Goal: Information Seeking & Learning: Learn about a topic

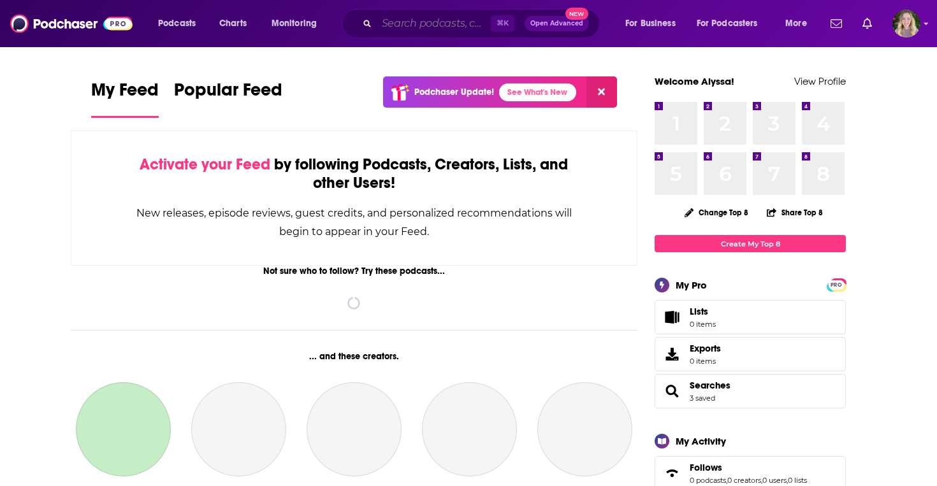
click at [392, 20] on input "Search podcasts, credits, & more..." at bounding box center [434, 23] width 114 height 20
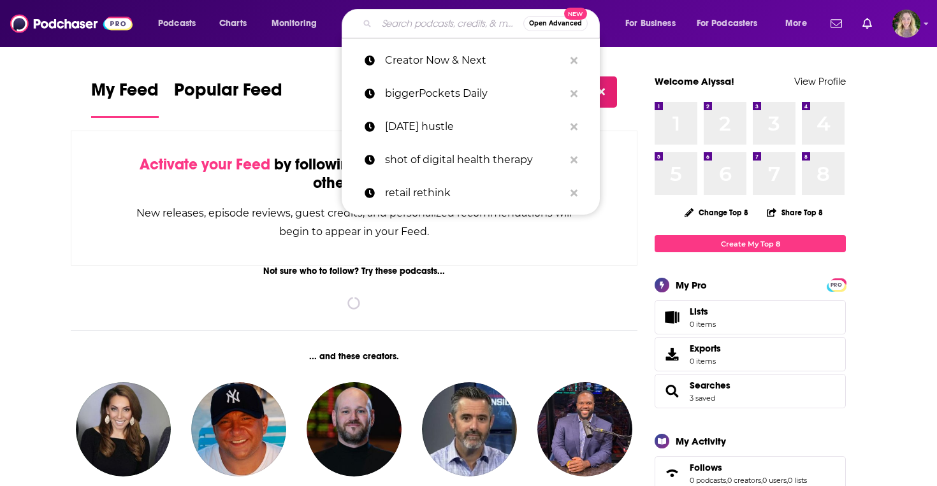
paste input "Data Engineering Podcast"
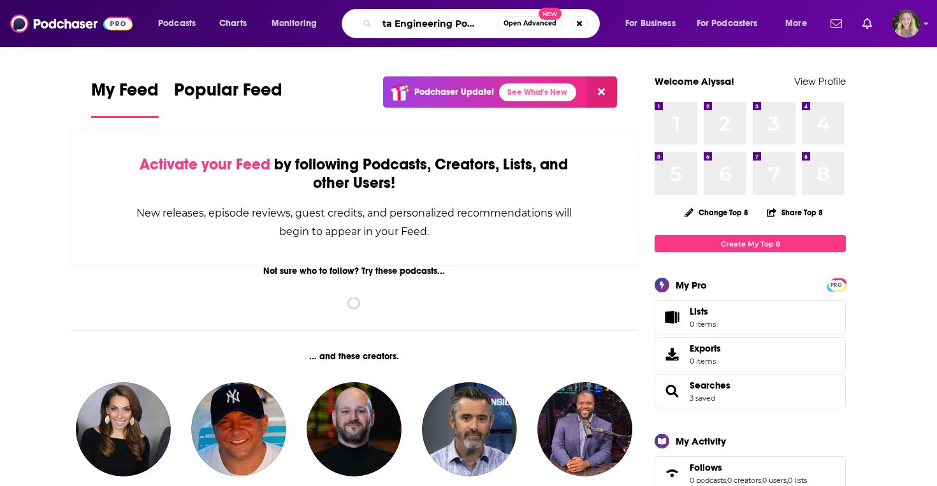
type input "Data Engineering Podcast"
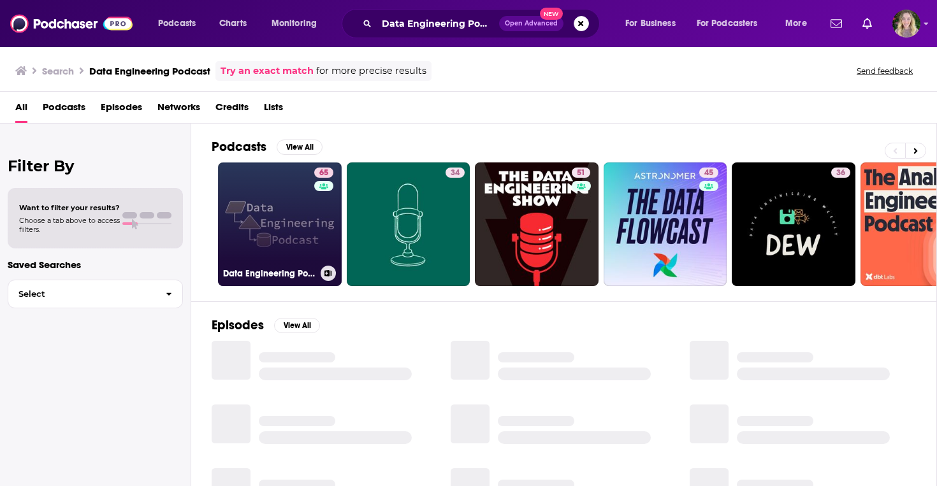
click at [271, 240] on link "65 Data Engineering Podcast" at bounding box center [280, 225] width 124 height 124
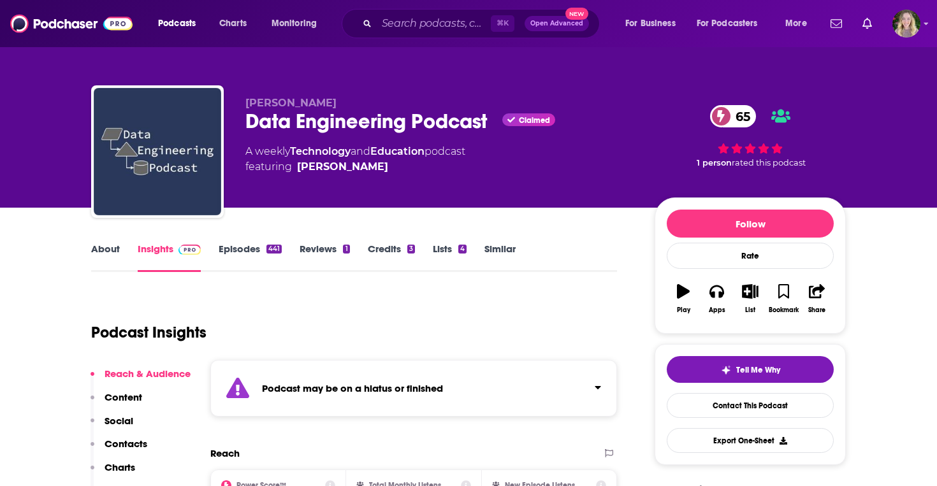
click at [102, 245] on link "About" at bounding box center [105, 257] width 29 height 29
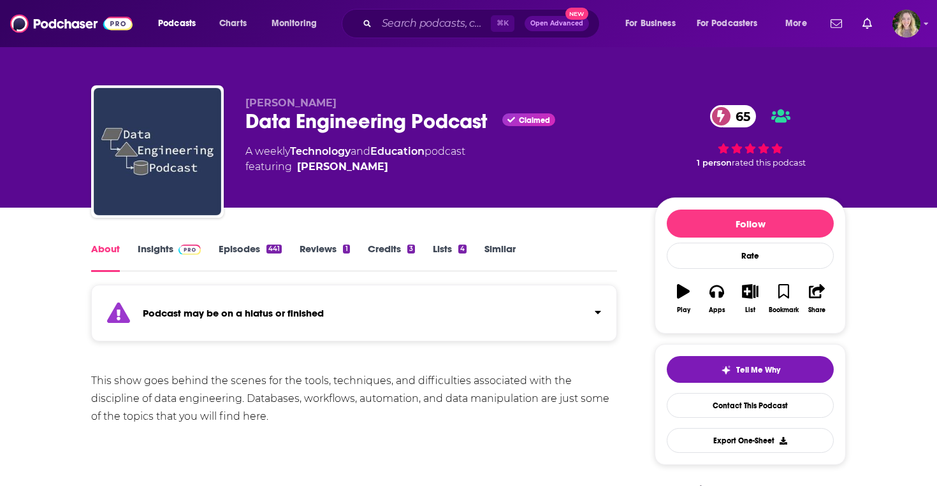
click at [161, 251] on link "Insights" at bounding box center [169, 257] width 63 height 29
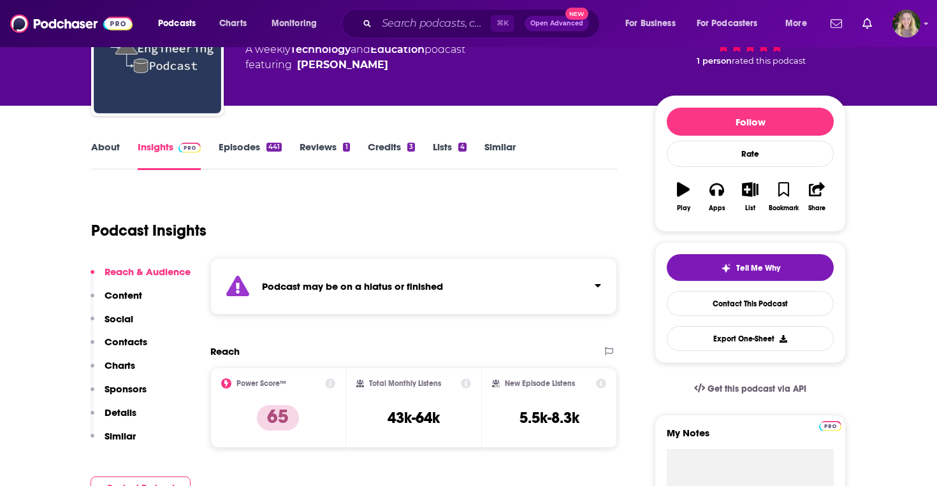
scroll to position [280, 0]
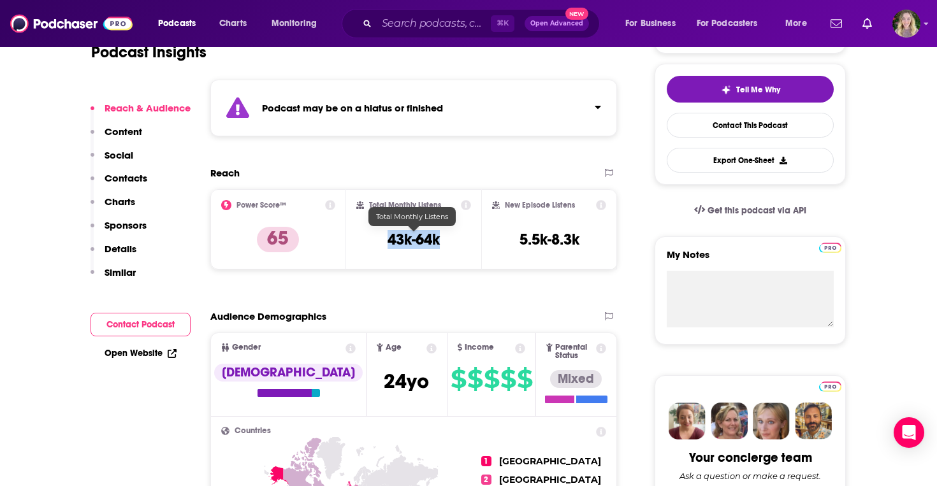
drag, startPoint x: 449, startPoint y: 240, endPoint x: 382, endPoint y: 237, distance: 67.0
click at [382, 237] on div "Total Monthly Listens 43k-64k" at bounding box center [413, 229] width 115 height 59
copy h3 "43k-64k"
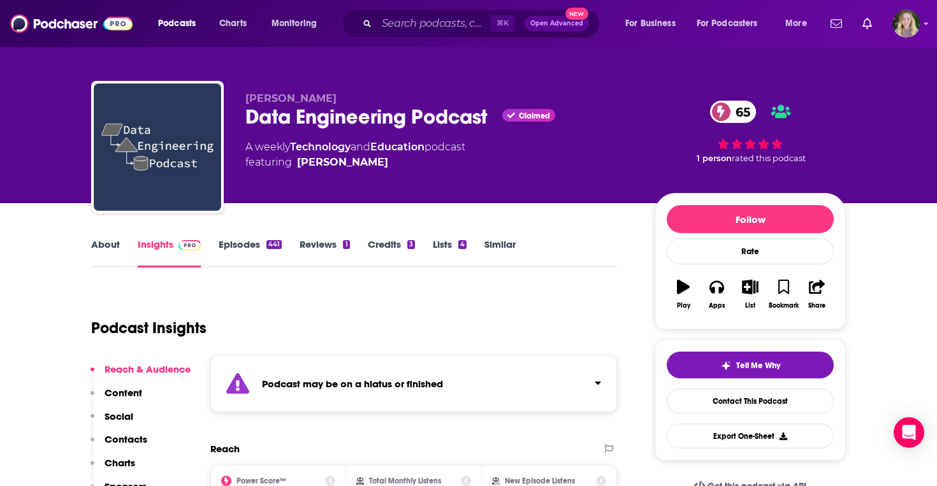
scroll to position [3, 0]
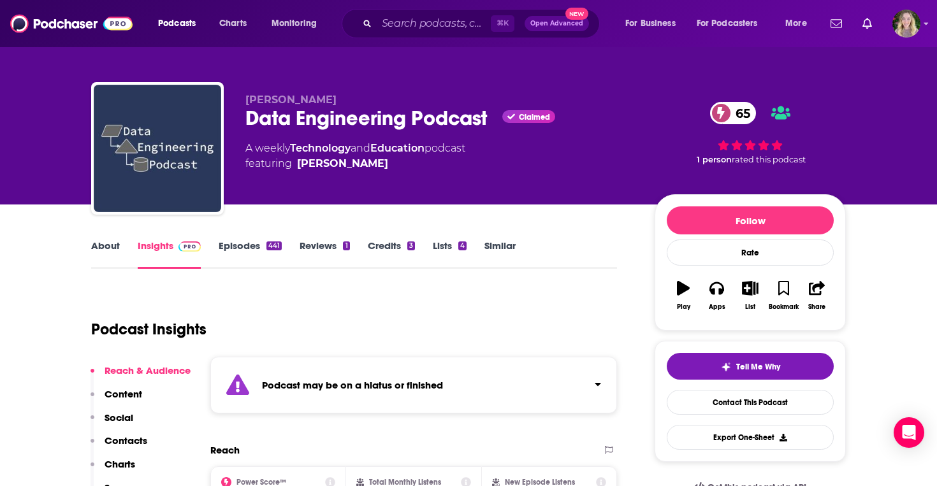
click at [441, 117] on div "Data Engineering Podcast Claimed 65" at bounding box center [439, 118] width 389 height 25
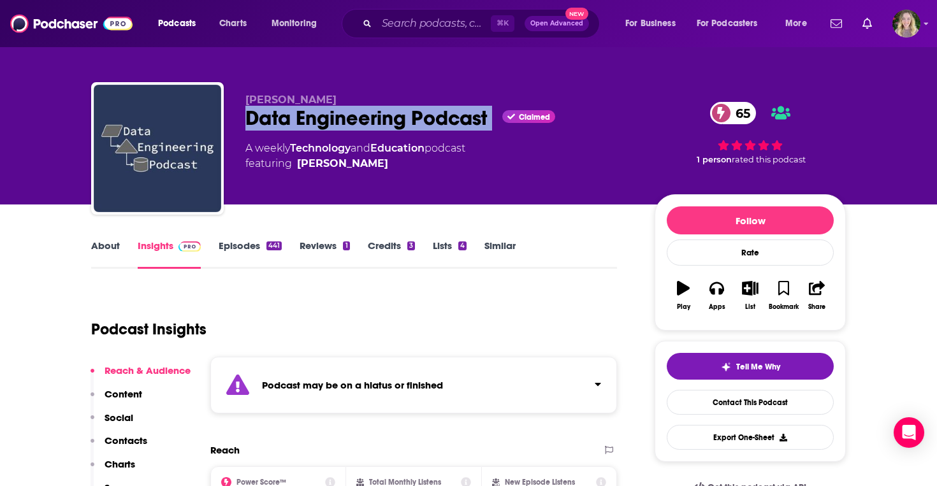
click at [441, 117] on div "Data Engineering Podcast Claimed 65" at bounding box center [439, 118] width 389 height 25
copy div "Data Engineering Podcast"
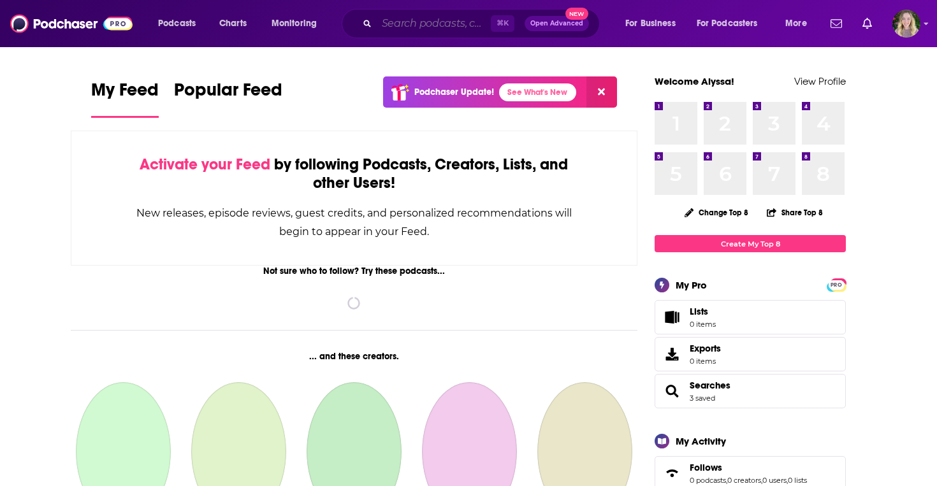
click at [409, 16] on input "Search podcasts, credits, & more..." at bounding box center [434, 23] width 114 height 20
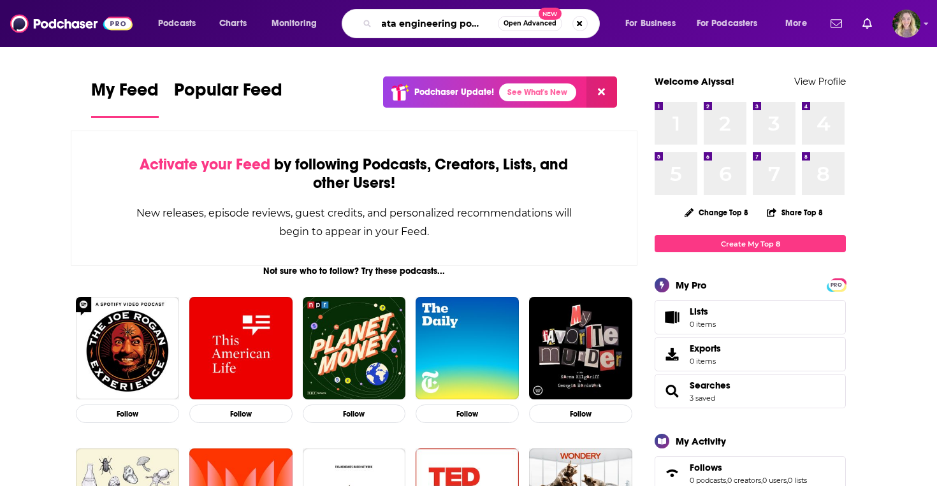
scroll to position [0, 11]
type input "data engineering podcast"
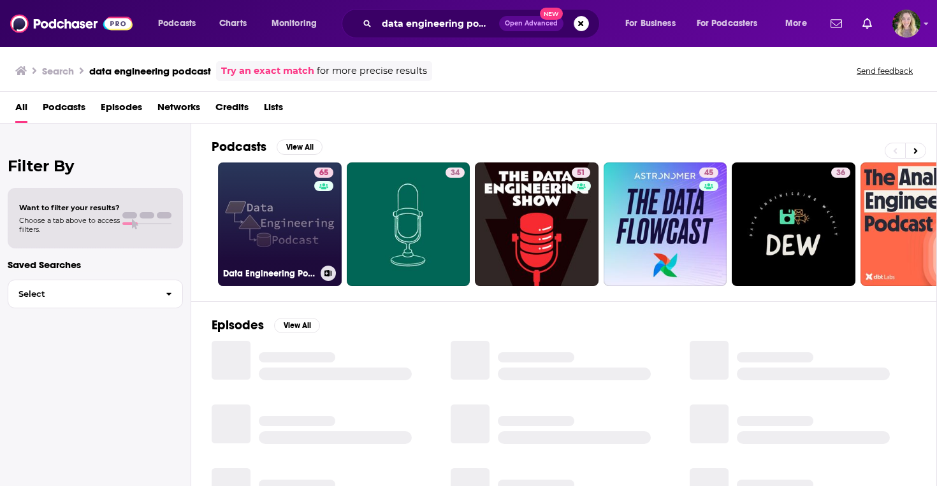
click at [280, 218] on link "65 Data Engineering Podcast" at bounding box center [280, 225] width 124 height 124
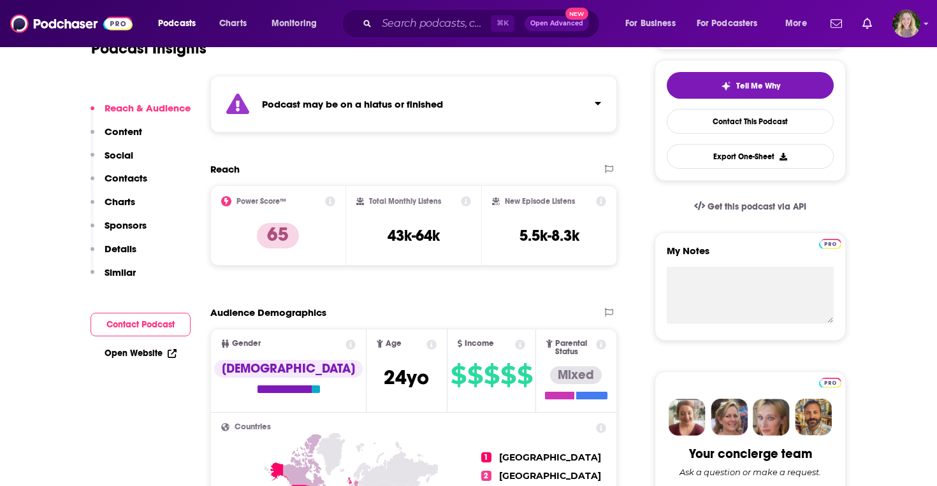
scroll to position [296, 0]
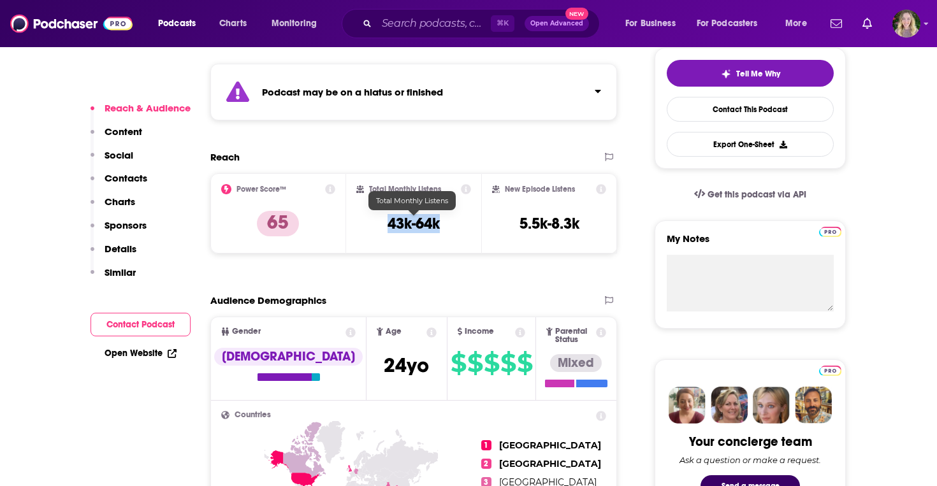
drag, startPoint x: 456, startPoint y: 227, endPoint x: 388, endPoint y: 224, distance: 68.3
click at [388, 224] on div "Total Monthly Listens 43k-64k" at bounding box center [413, 213] width 115 height 59
copy h3 "43k-64k"
click at [530, 259] on div "Reach Power Score™ 65 Total Monthly Listens 43k-64k New Episode Listens 5.5k-8.…" at bounding box center [413, 207] width 407 height 113
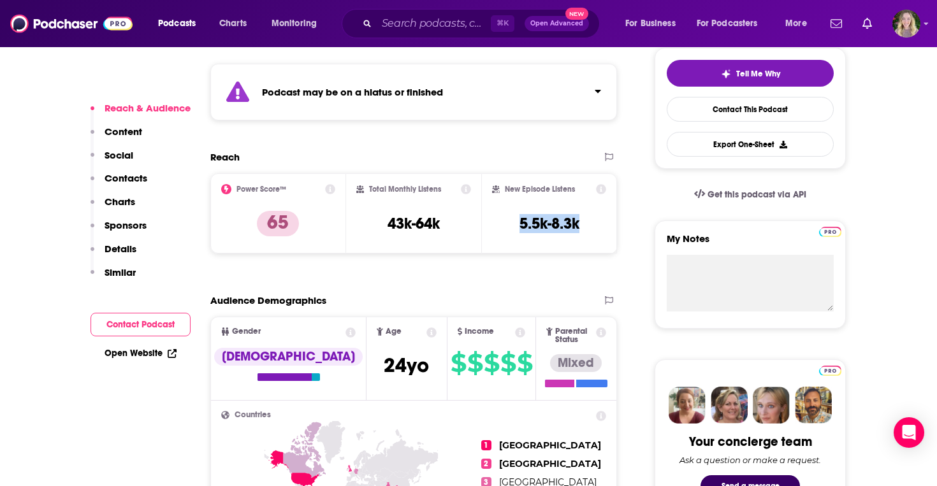
drag, startPoint x: 597, startPoint y: 231, endPoint x: 511, endPoint y: 228, distance: 86.7
click at [511, 228] on div "New Episode Listens 5.5k-8.3k" at bounding box center [549, 213] width 114 height 59
copy h3 "5.5k-8.3k"
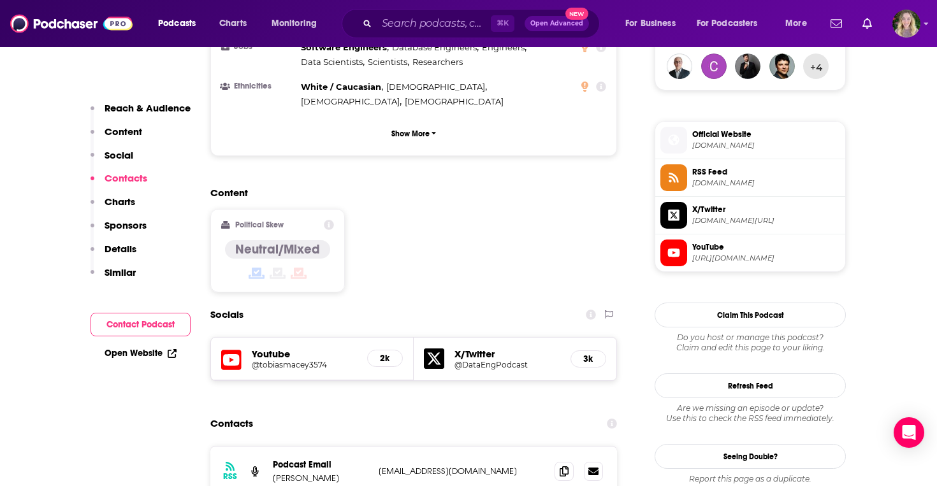
scroll to position [491, 0]
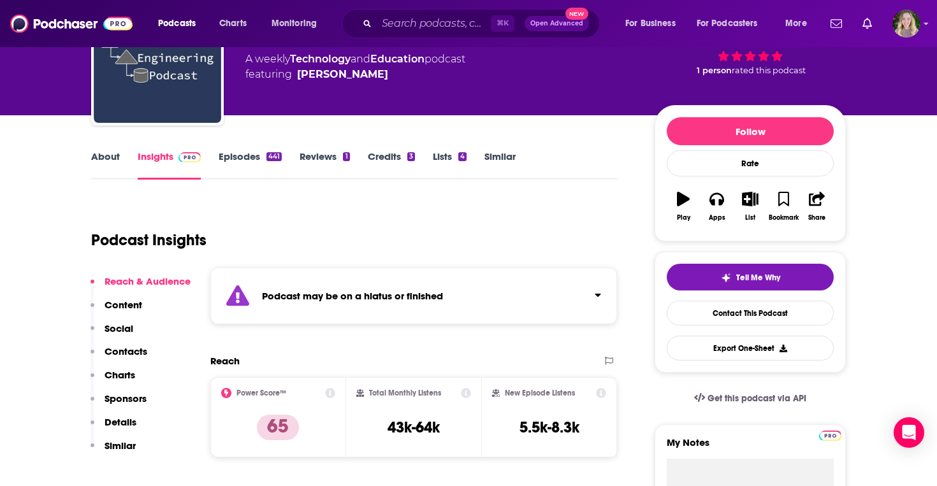
scroll to position [86, 0]
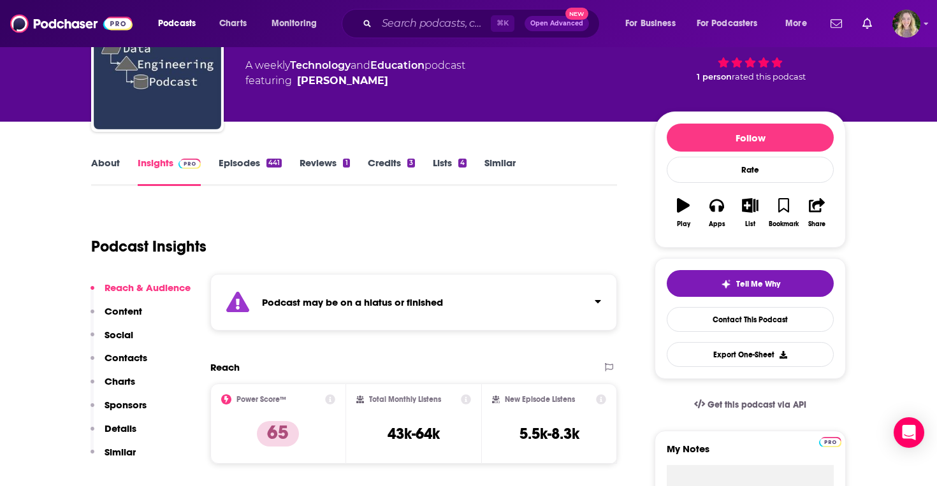
click at [109, 179] on link "About" at bounding box center [105, 171] width 29 height 29
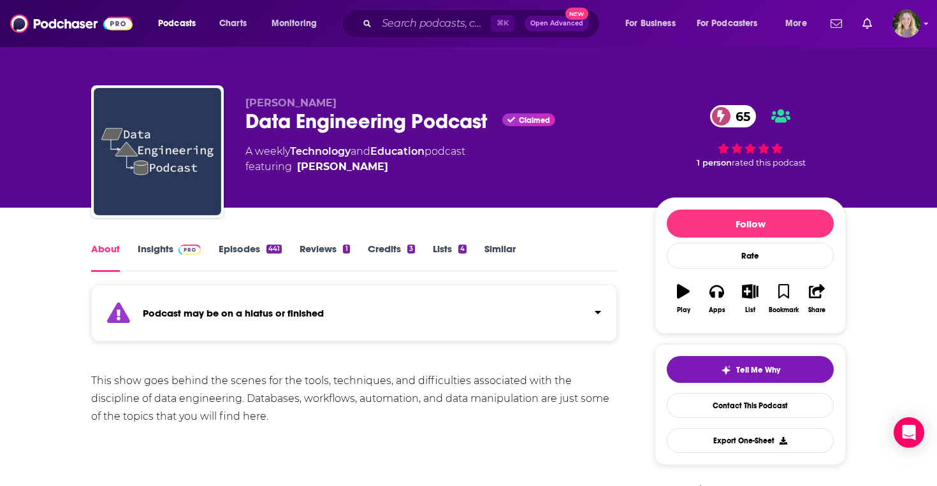
click at [237, 247] on link "Episodes 441" at bounding box center [250, 257] width 63 height 29
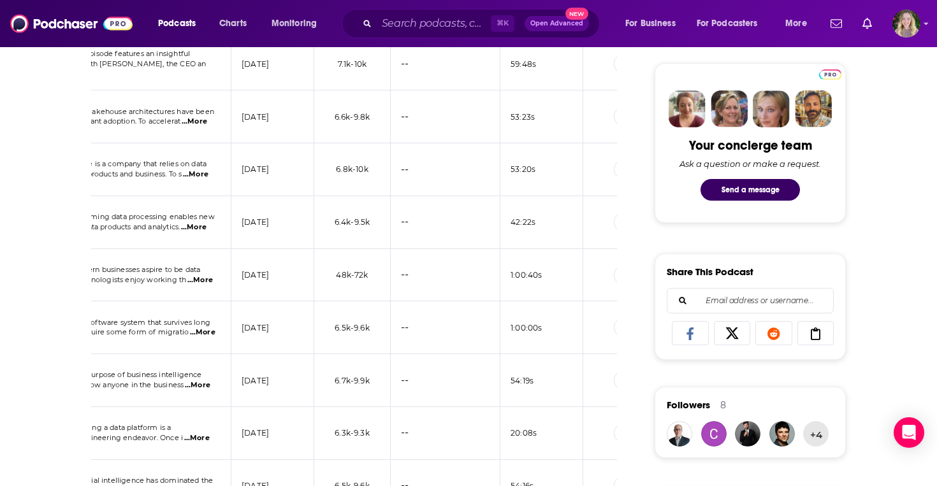
scroll to position [0, 362]
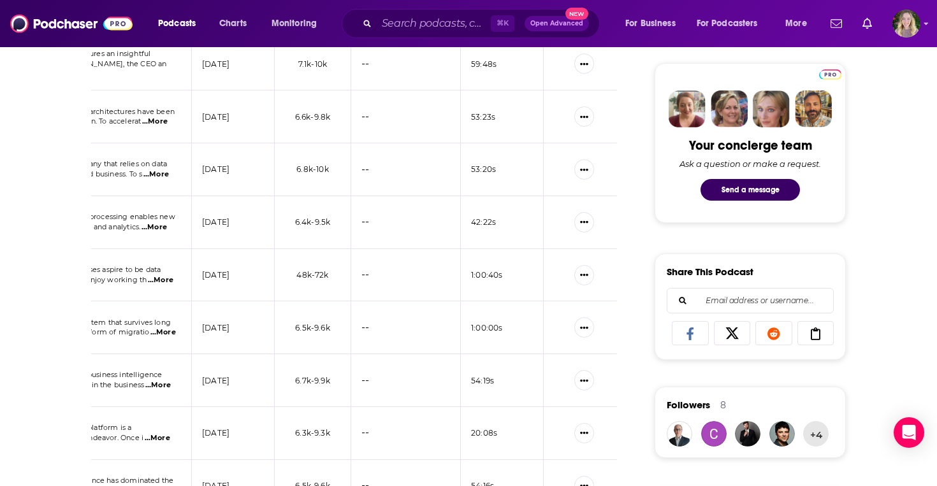
click at [638, 194] on div "About Insights Episodes 441 Reviews 1 Credits 3 Lists 4 Similar Episodes of Dat…" at bounding box center [363, 484] width 584 height 1673
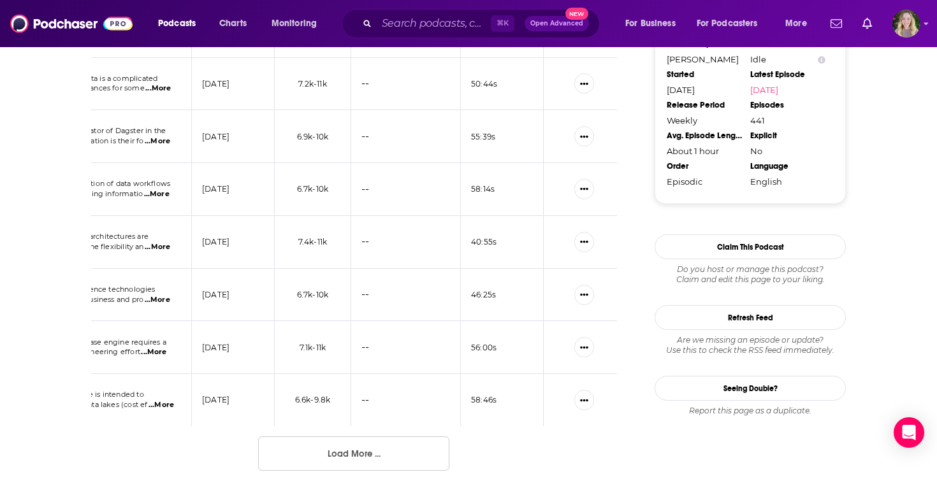
scroll to position [1361, 0]
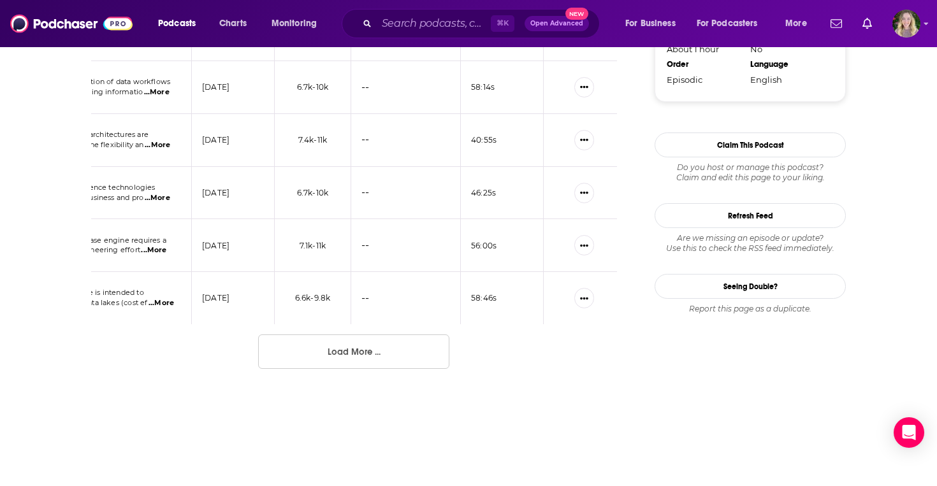
click at [393, 345] on button "Load More ..." at bounding box center [353, 352] width 191 height 34
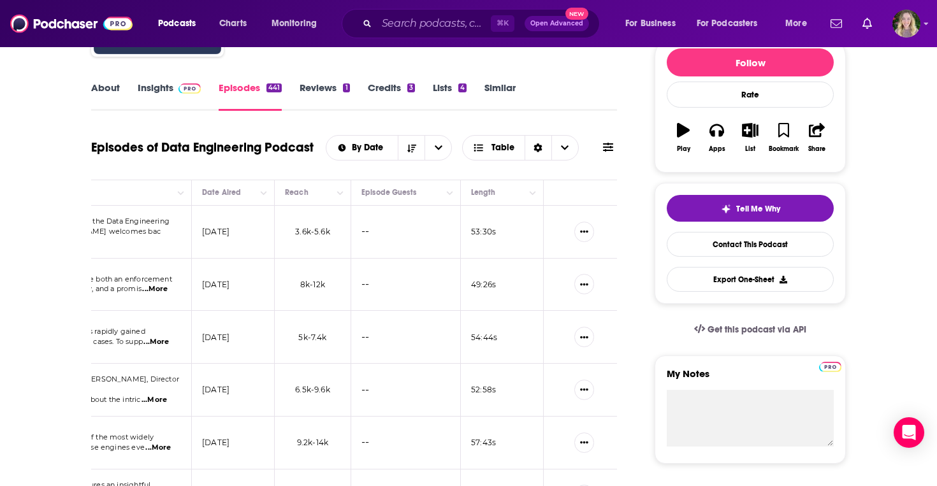
scroll to position [66, 0]
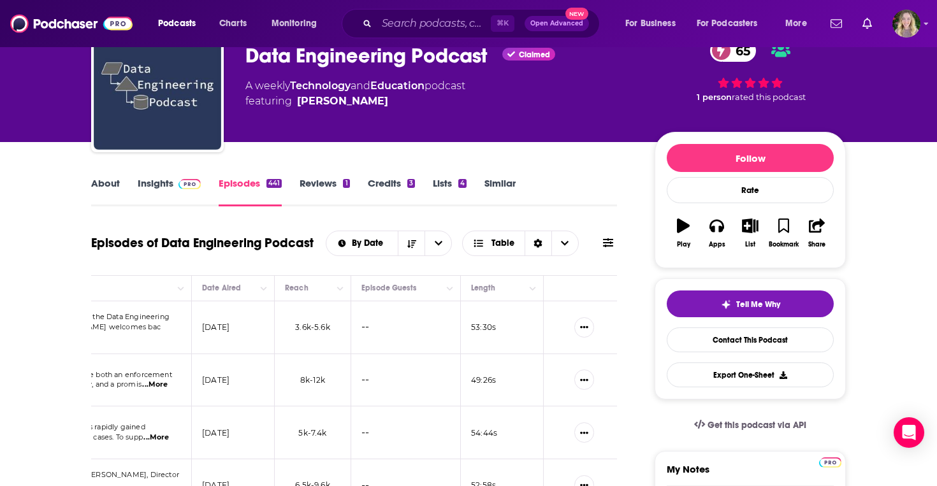
click at [148, 183] on link "Insights" at bounding box center [169, 191] width 63 height 29
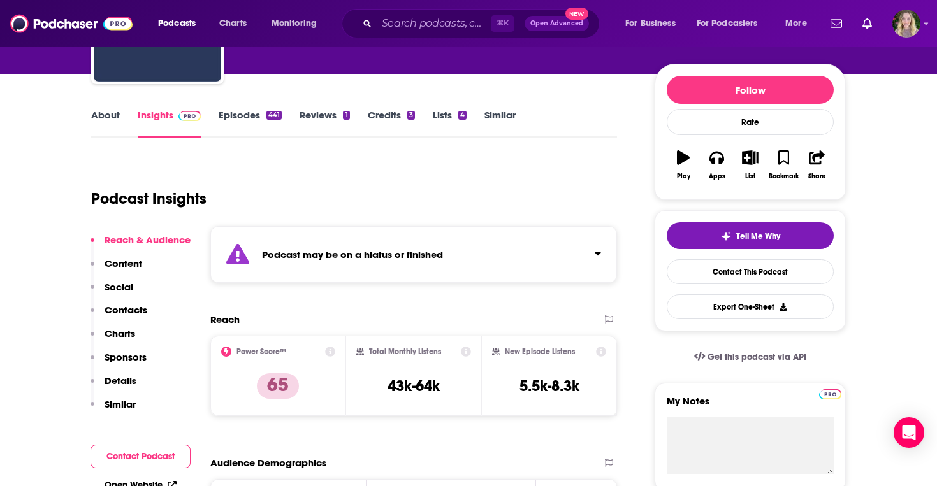
scroll to position [133, 0]
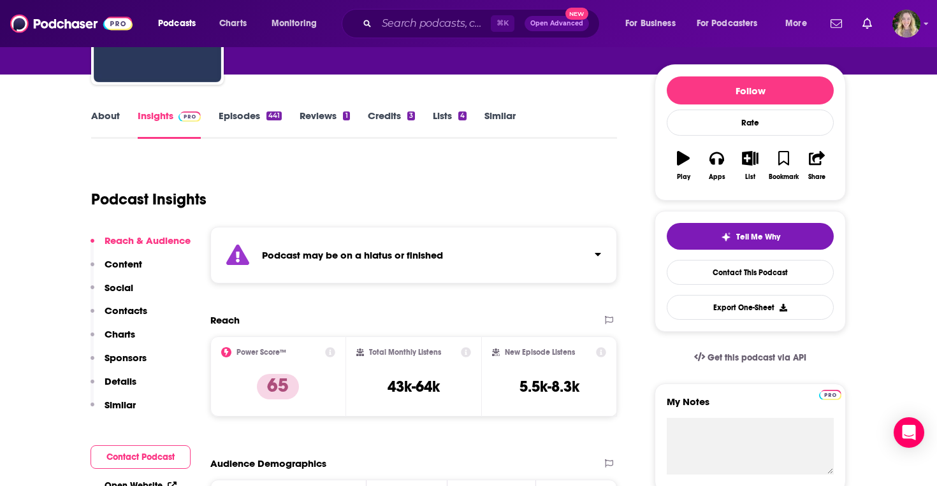
click at [347, 259] on strong "Podcast may be on a hiatus or finished" at bounding box center [352, 255] width 181 height 12
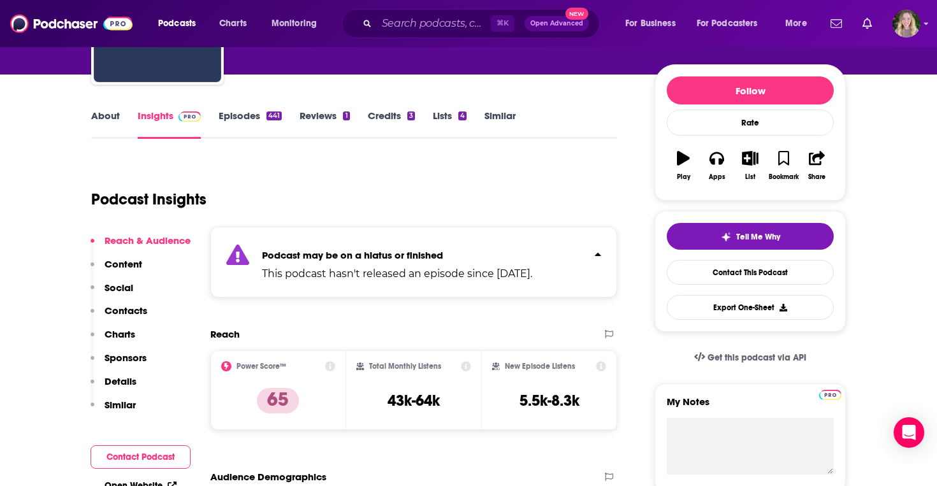
click at [418, 196] on div "Podcast Insights" at bounding box center [349, 191] width 516 height 65
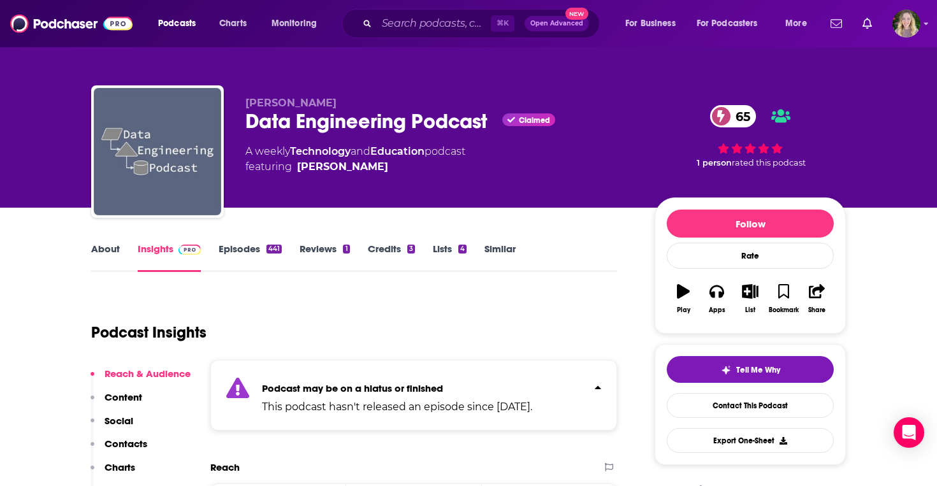
click at [161, 139] on img "Data Engineering Podcast" at bounding box center [157, 151] width 127 height 127
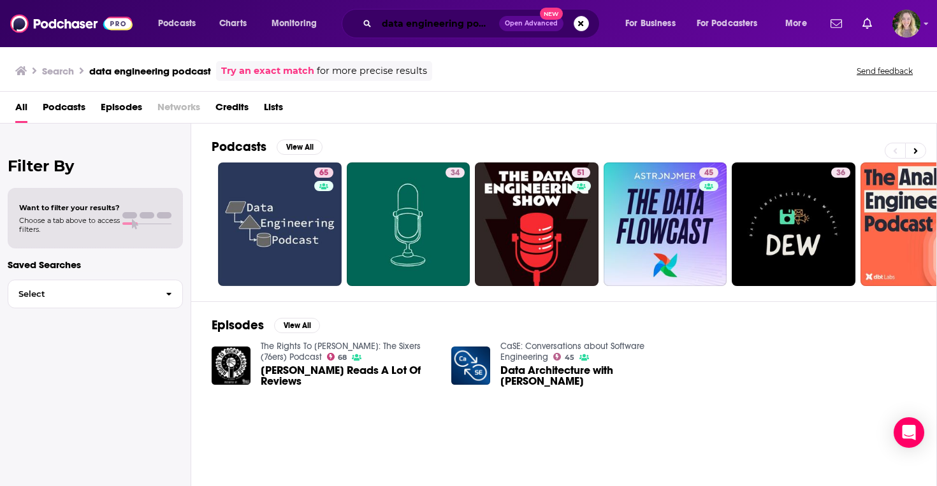
click at [439, 25] on input "data engineering podcast" at bounding box center [438, 23] width 122 height 20
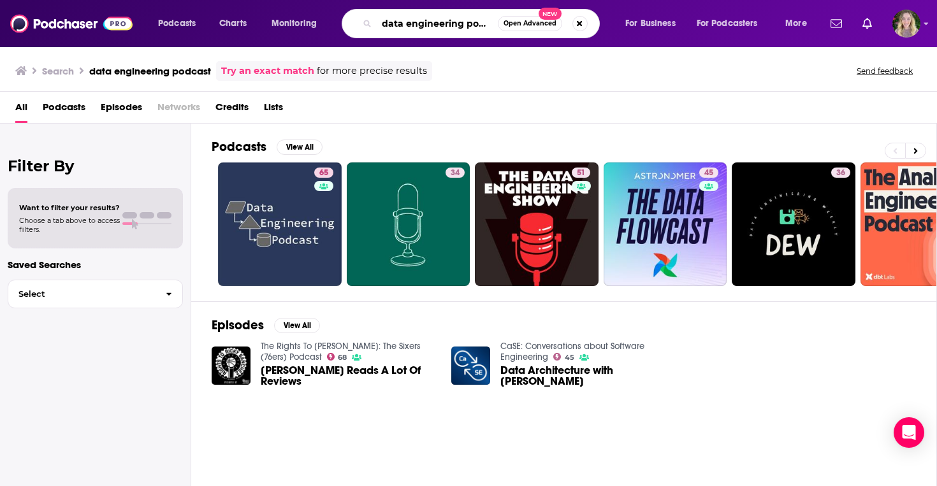
click at [439, 25] on input "data engineering podcast" at bounding box center [437, 23] width 121 height 20
type input "="
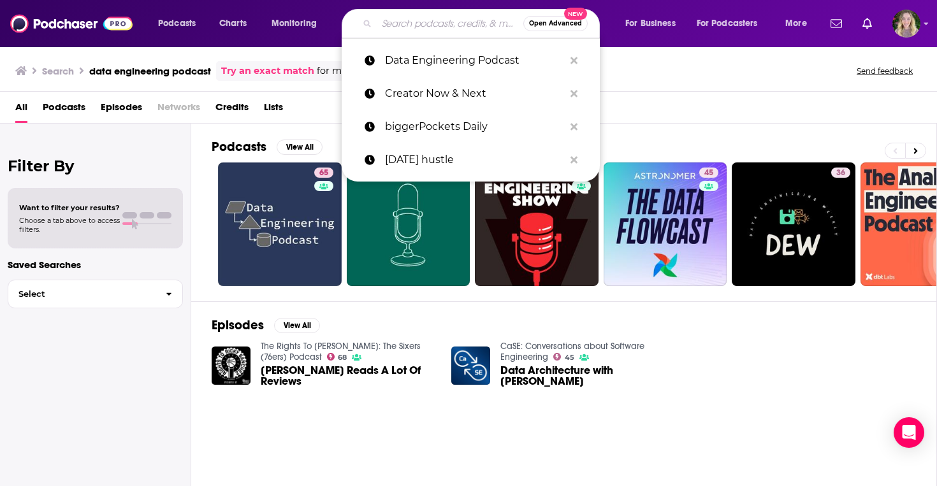
click at [469, 21] on input "Search podcasts, credits, & more..." at bounding box center [450, 23] width 147 height 20
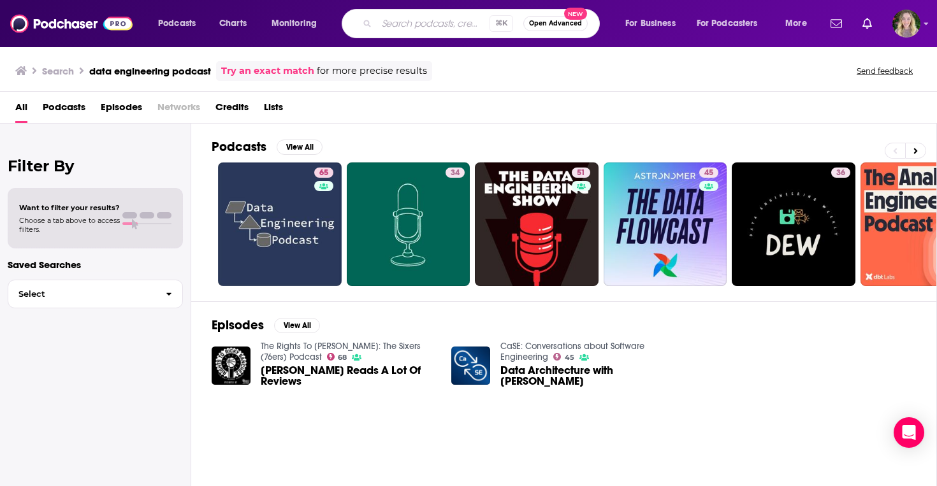
click at [641, 128] on div "Podcasts View All 65 34 51 45 36 56 2 46 + 202" at bounding box center [574, 213] width 725 height 178
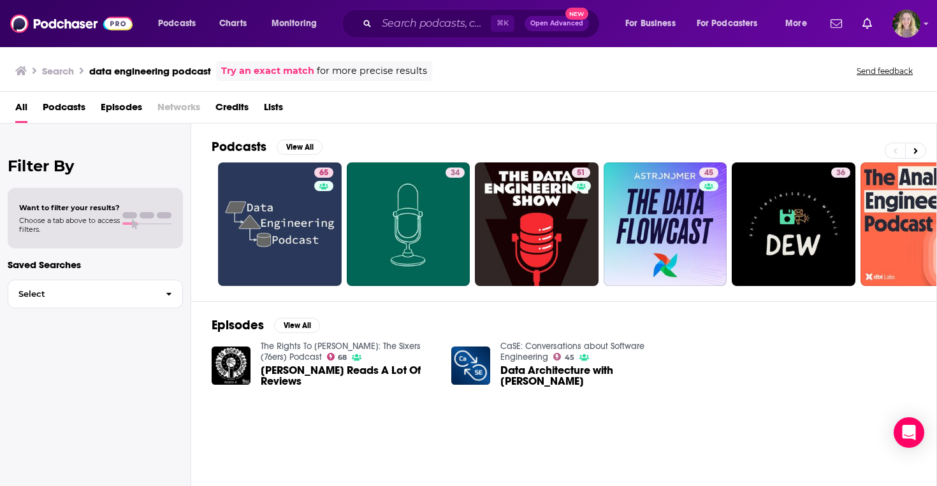
click at [414, 13] on div "⌘ K Open Advanced New" at bounding box center [471, 23] width 258 height 29
click at [401, 22] on input "Search podcasts, credits, & more..." at bounding box center [434, 23] width 114 height 20
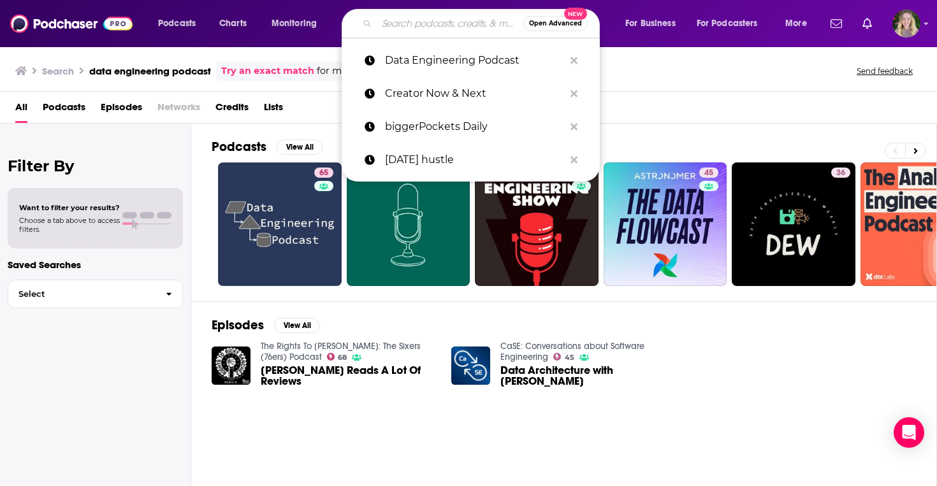
paste input "Data Engineering Podcast"
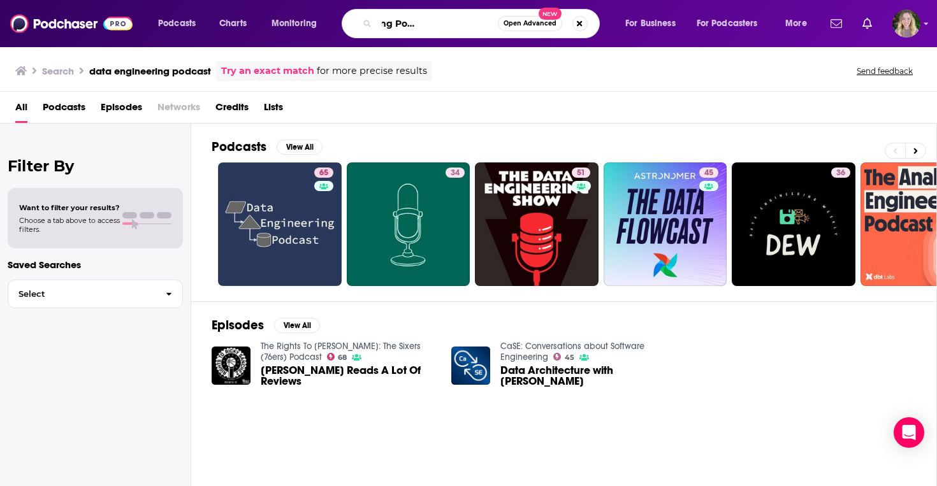
scroll to position [0, 78]
type input "Data Engineering Podcast tobias macey"
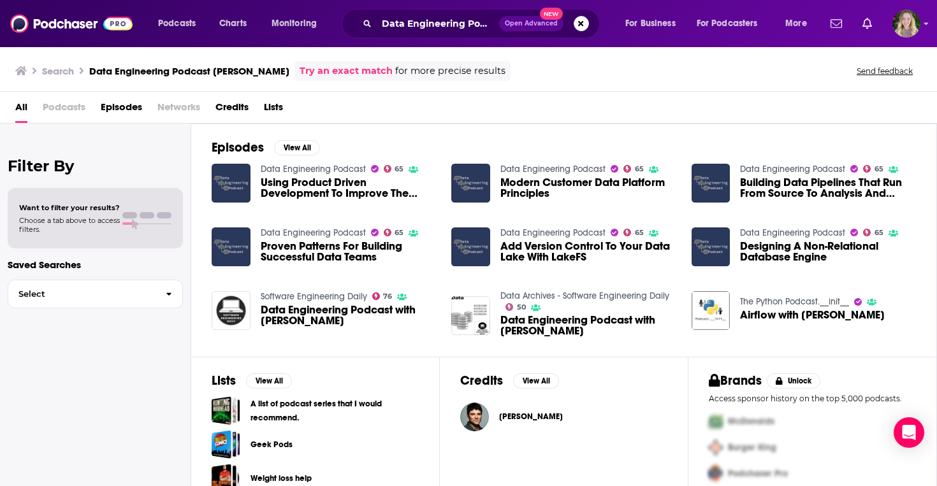
click at [314, 178] on span "Using Product Driven Development To Improve The Productivity And Effectiveness …" at bounding box center [349, 188] width 176 height 22
click at [529, 422] on span "[PERSON_NAME]" at bounding box center [531, 417] width 64 height 10
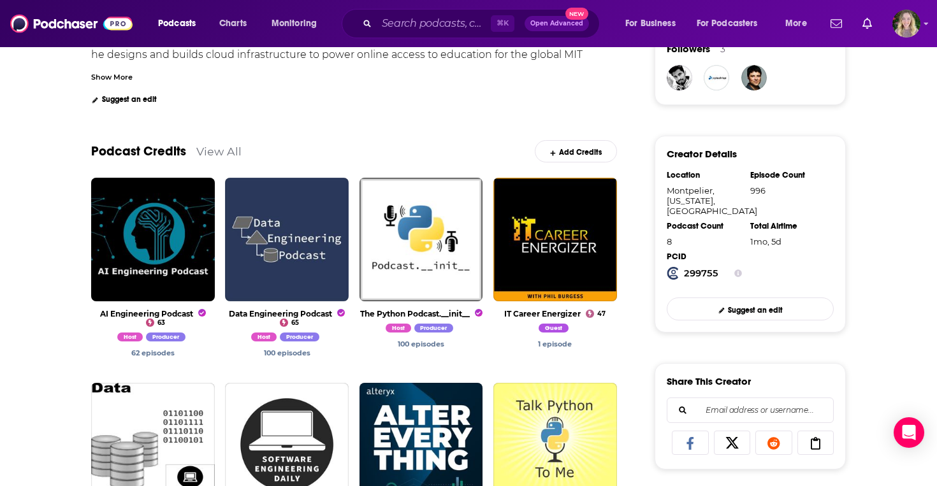
scroll to position [322, 0]
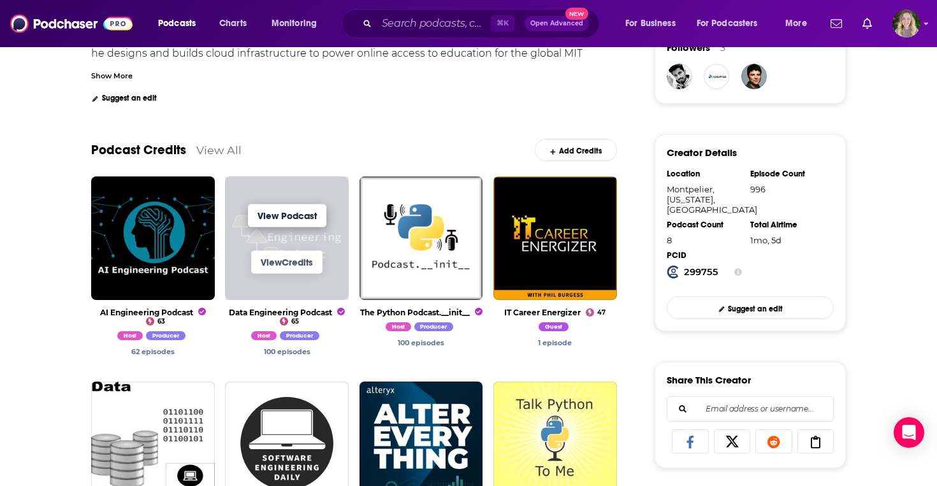
click at [279, 221] on link "View Podcast" at bounding box center [287, 215] width 78 height 23
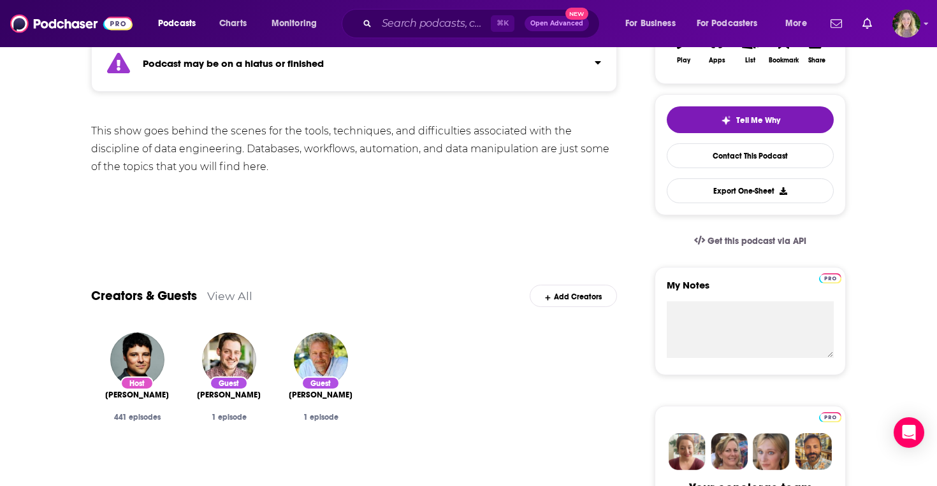
scroll to position [258, 0]
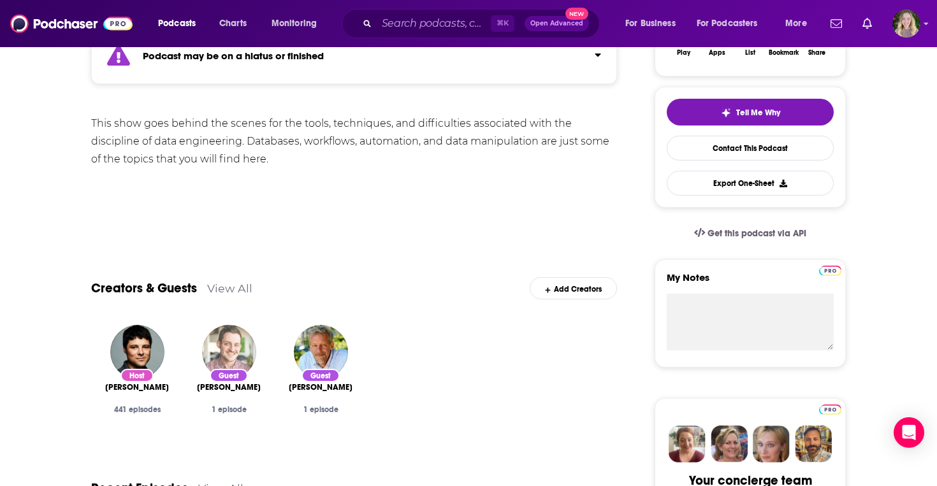
click at [233, 359] on img "Blake Burch" at bounding box center [229, 352] width 54 height 54
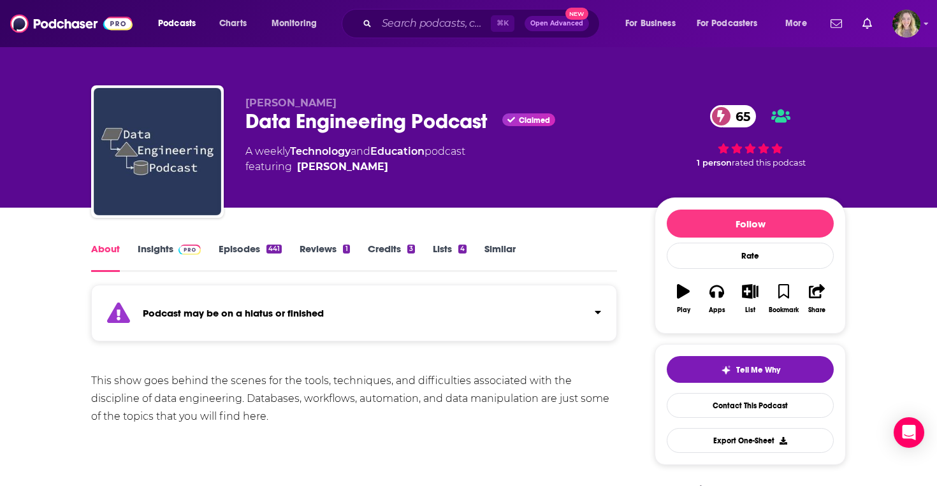
scroll to position [261, 0]
